Goal: Transaction & Acquisition: Purchase product/service

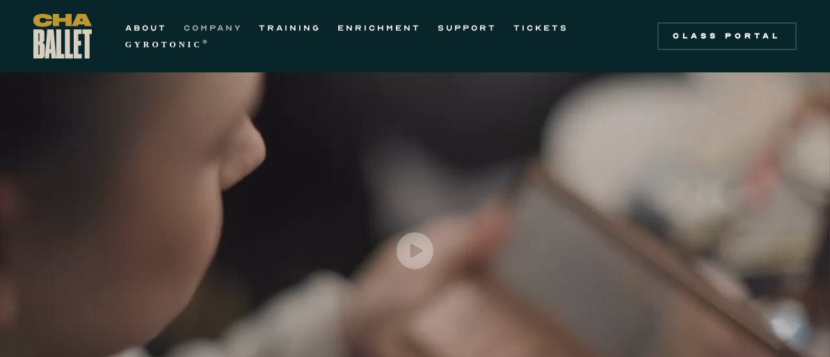
click at [209, 27] on link "COMPANY" at bounding box center [213, 27] width 58 height 17
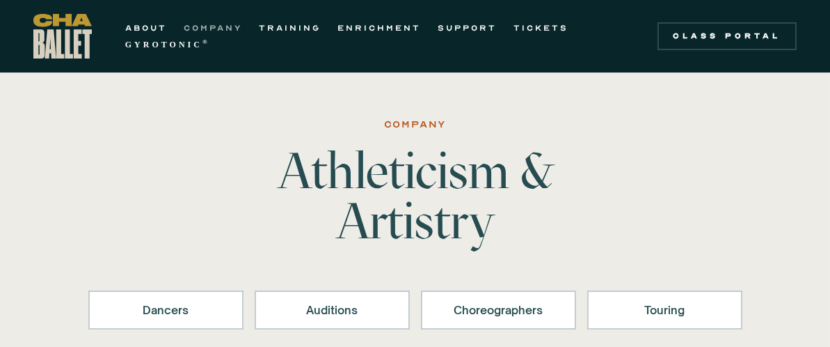
click at [206, 24] on link "COMPANY" at bounding box center [213, 27] width 58 height 17
click at [530, 24] on link "TICKETS" at bounding box center [541, 27] width 55 height 17
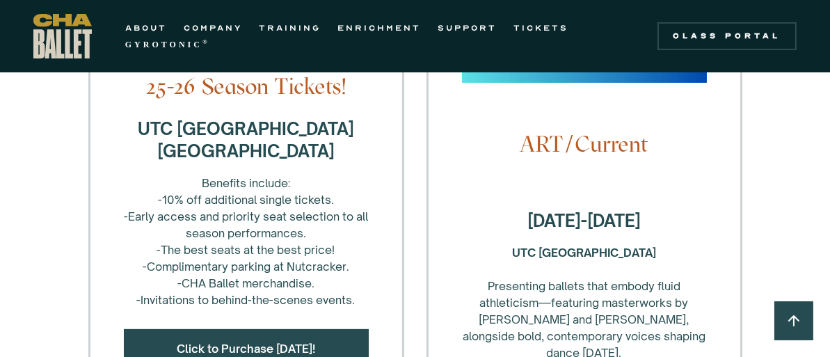
scroll to position [626, 0]
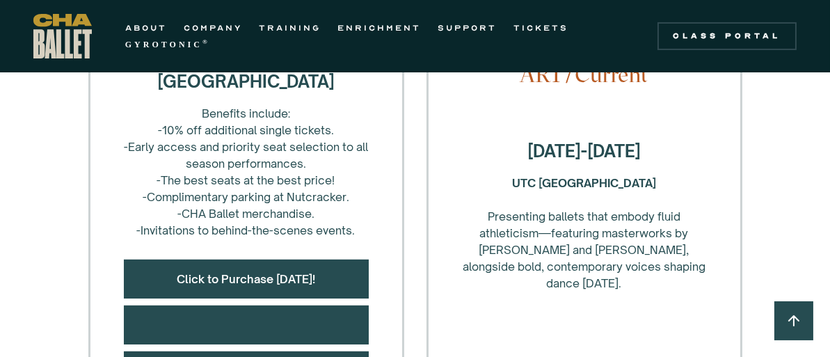
drag, startPoint x: 661, startPoint y: 148, endPoint x: 483, endPoint y: 150, distance: 177.5
click at [483, 150] on h4 "October 4-5, 2025" at bounding box center [584, 151] width 245 height 22
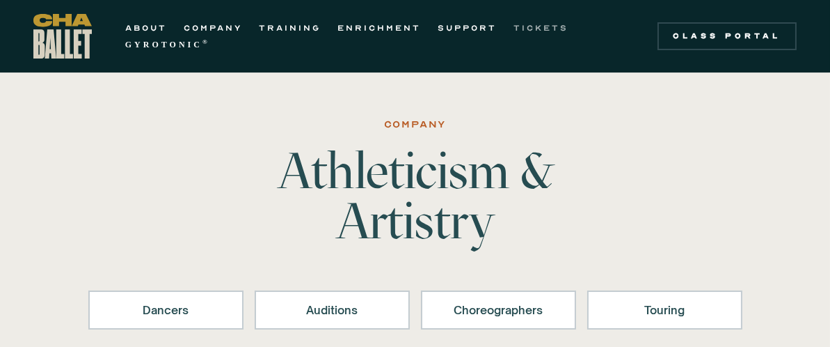
click at [530, 22] on link "TICKETS" at bounding box center [541, 27] width 55 height 17
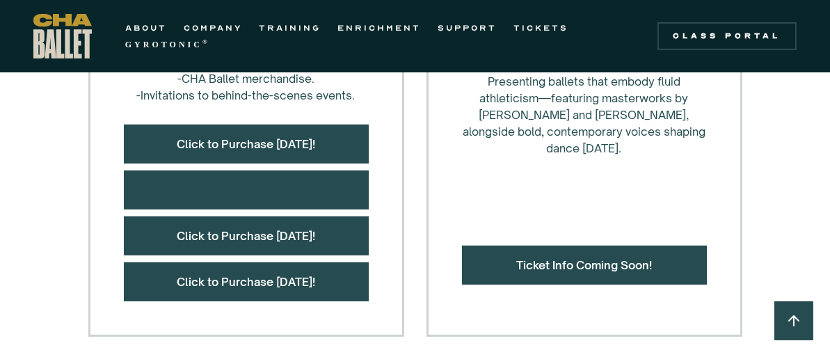
scroll to position [766, 0]
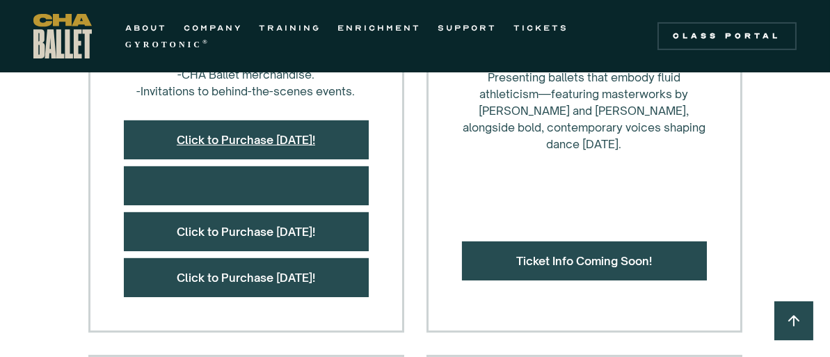
click at [267, 141] on link "Click to Purchase [DATE]!" at bounding box center [246, 140] width 139 height 14
click at [212, 231] on link "Click to Purchase [DATE]!" at bounding box center [246, 232] width 139 height 14
click at [255, 271] on link "Click to Purchase [DATE]!" at bounding box center [246, 278] width 139 height 14
click at [588, 257] on link "Ticket Info Coming Soon!" at bounding box center [584, 261] width 136 height 14
